Goal: Download file/media

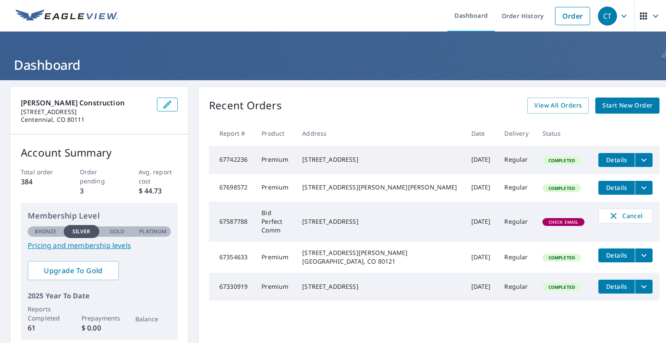
click at [638, 159] on icon "filesDropdownBtn-67742236" at bounding box center [643, 160] width 10 height 10
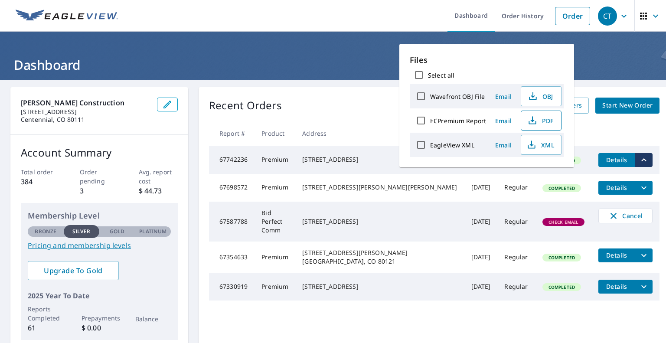
click at [539, 117] on span "PDF" at bounding box center [540, 120] width 28 height 10
